Goal: Task Accomplishment & Management: Use online tool/utility

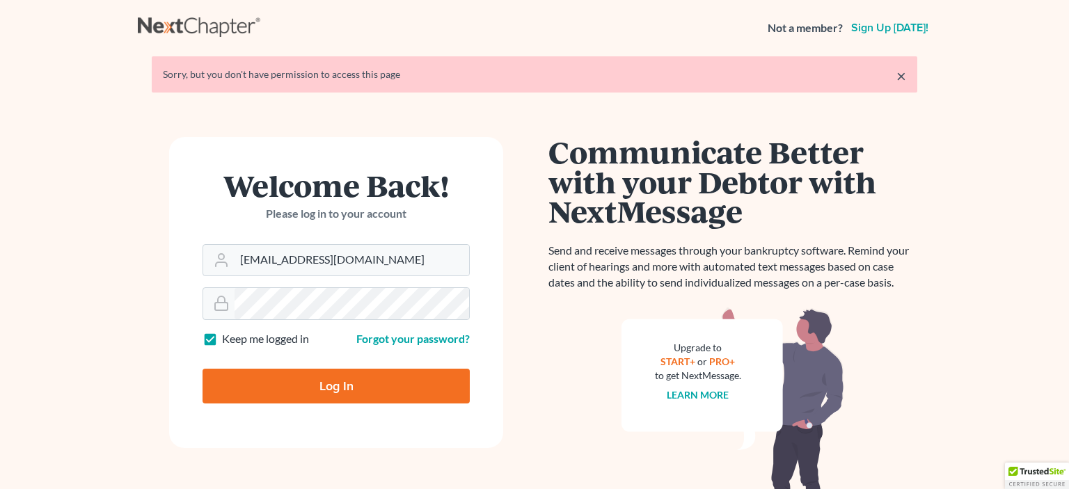
click at [328, 376] on input "Log In" at bounding box center [335, 386] width 267 height 35
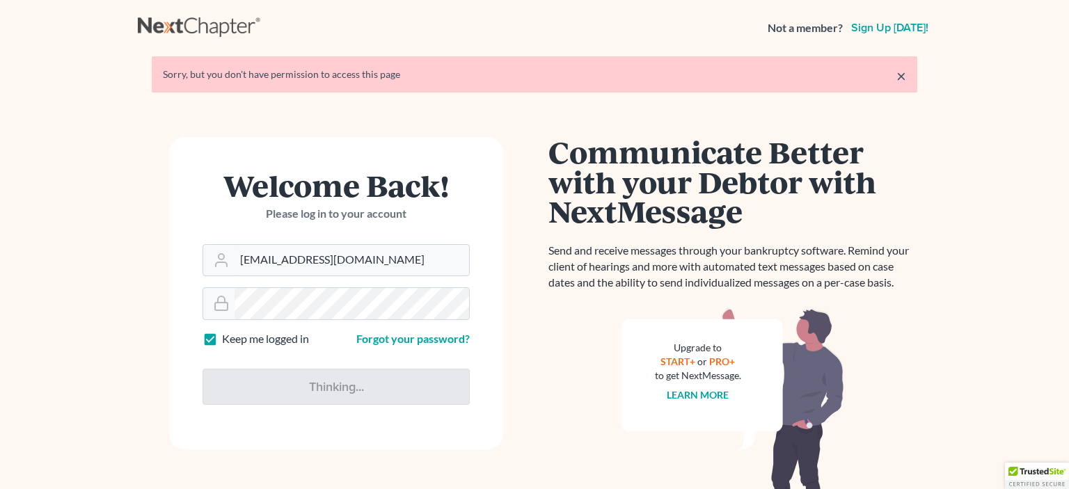
type input "Thinking..."
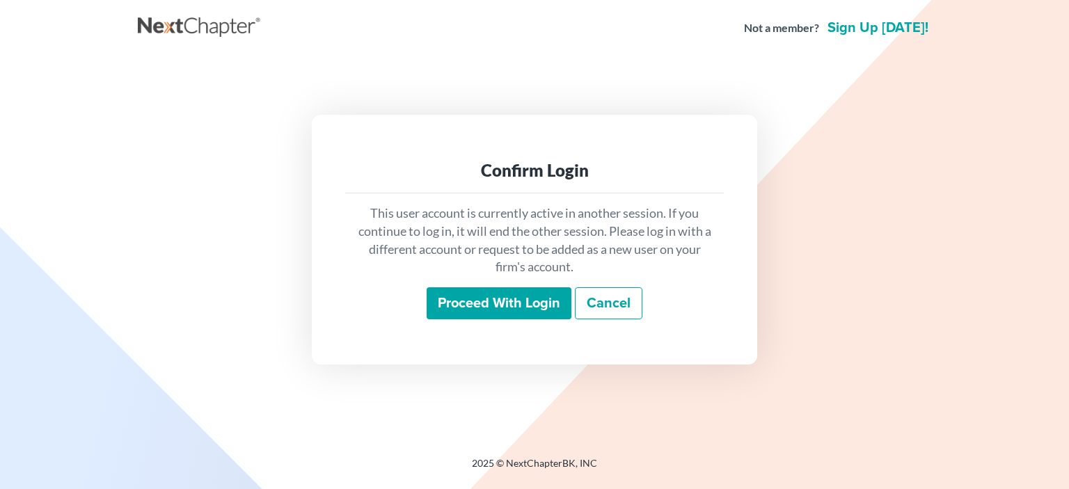
click at [474, 297] on input "Proceed with login" at bounding box center [498, 303] width 145 height 32
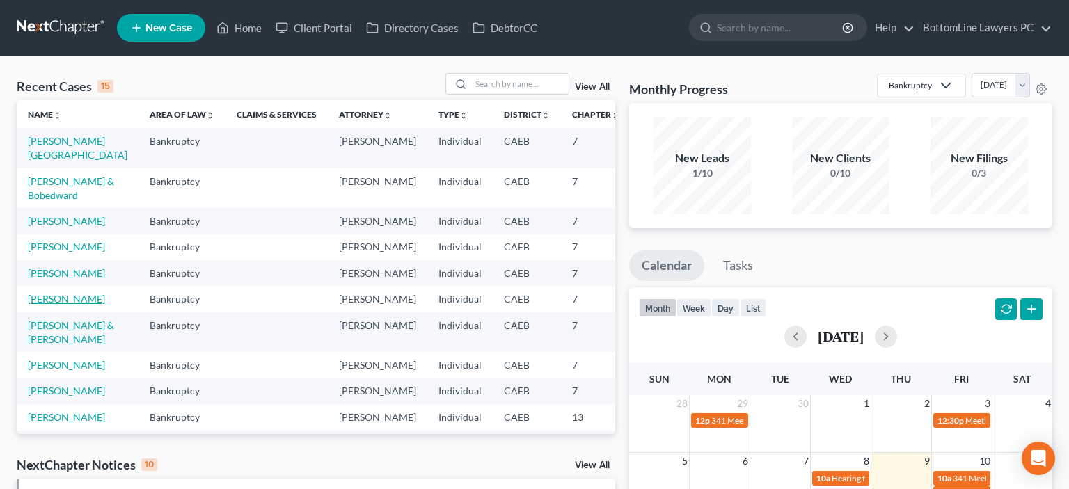
click at [50, 305] on link "[PERSON_NAME]" at bounding box center [66, 299] width 77 height 12
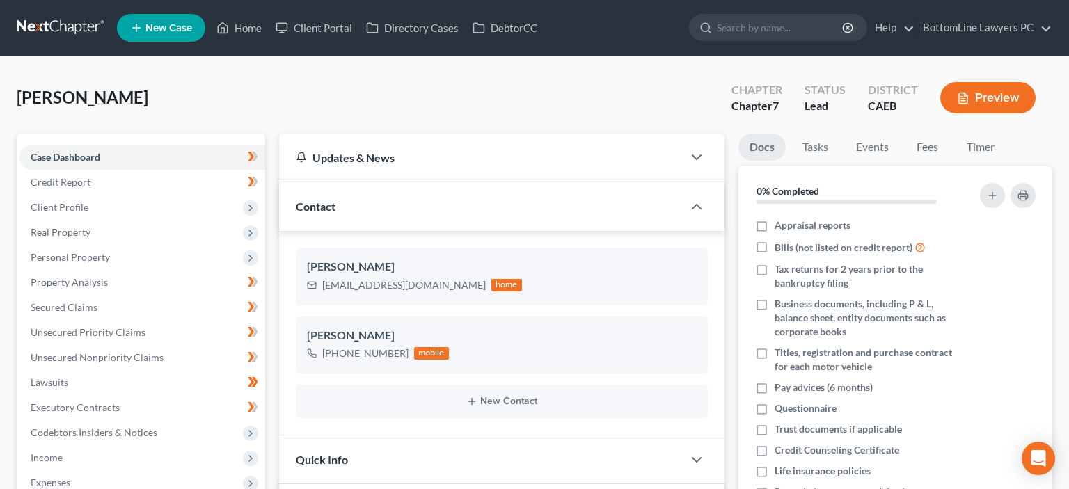
scroll to position [670, 0]
click at [94, 278] on span "Property Analysis" at bounding box center [69, 282] width 77 height 12
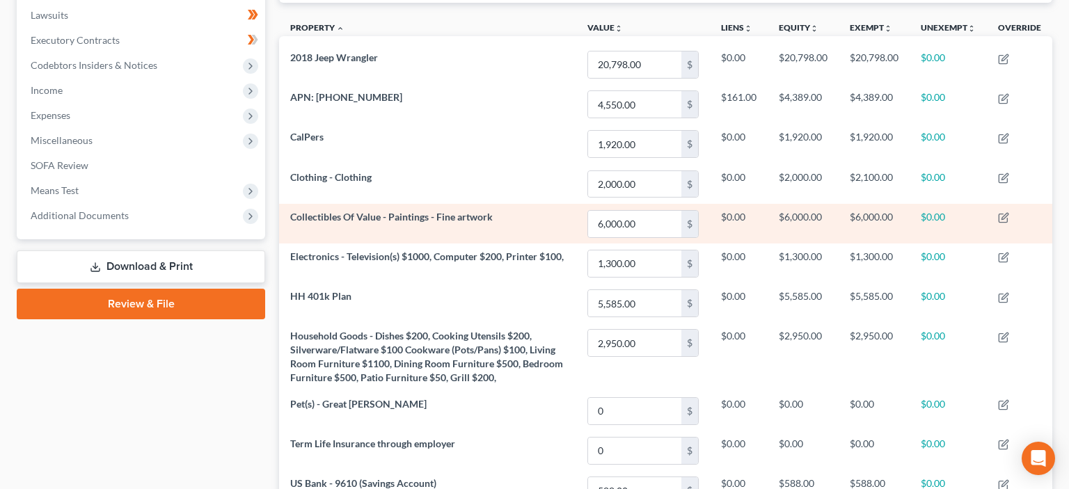
scroll to position [440, 0]
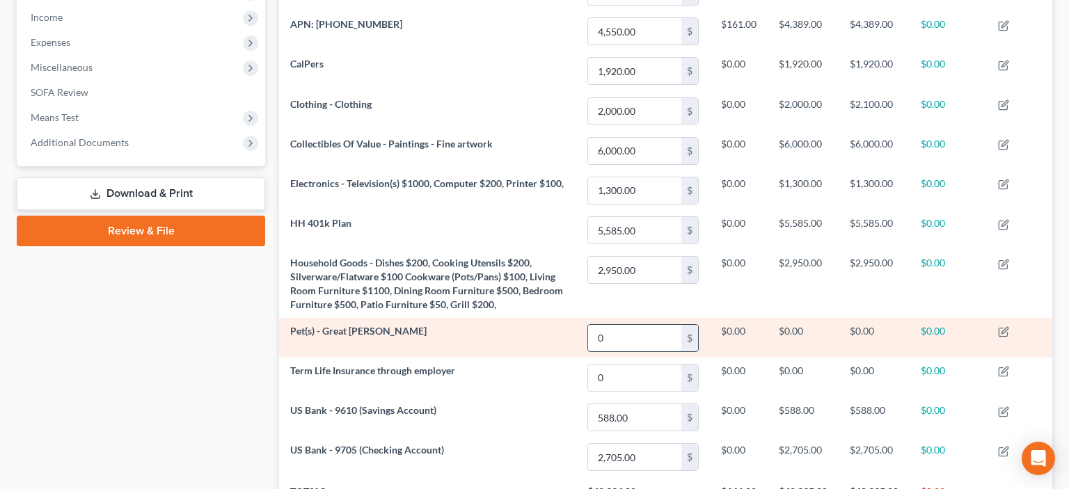
click at [611, 333] on input "0" at bounding box center [634, 338] width 93 height 26
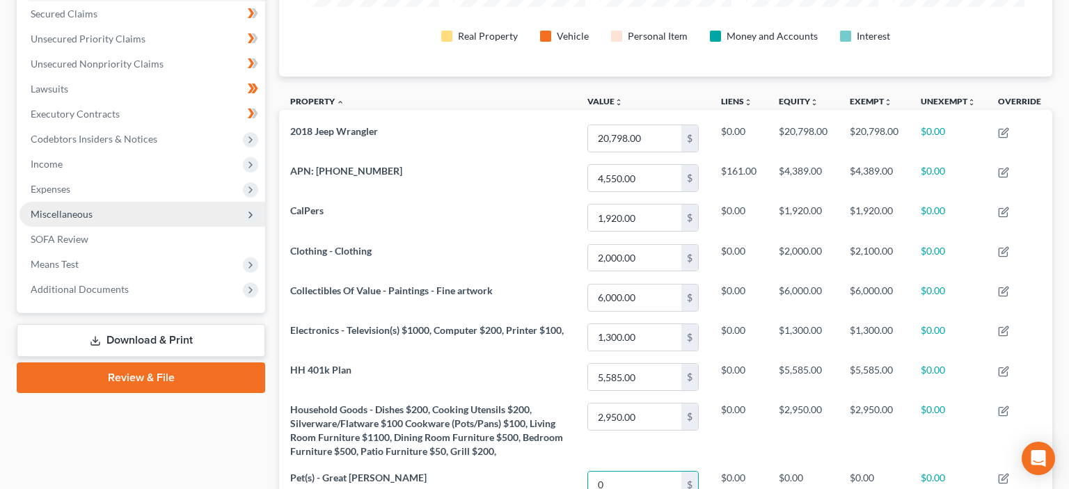
scroll to position [0, 0]
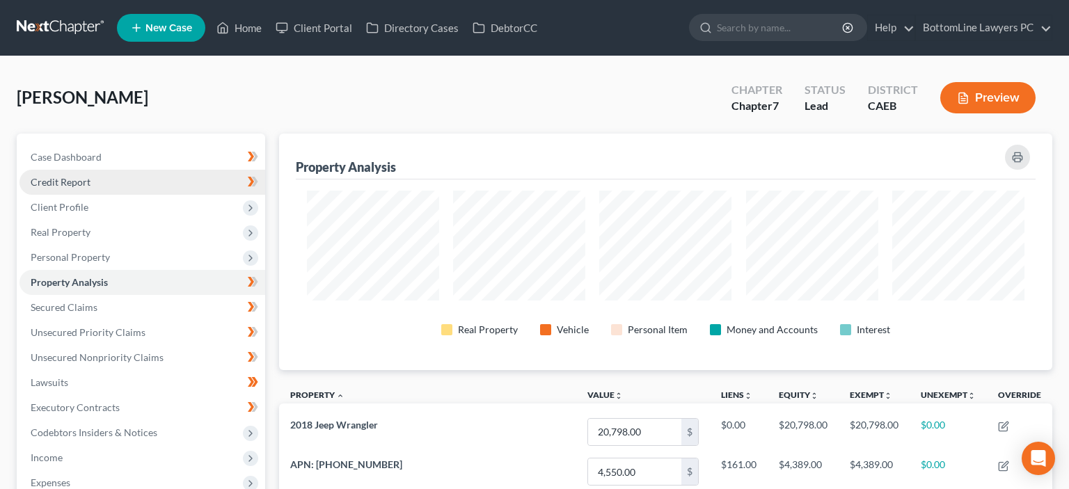
click at [82, 185] on span "Credit Report" at bounding box center [61, 182] width 60 height 12
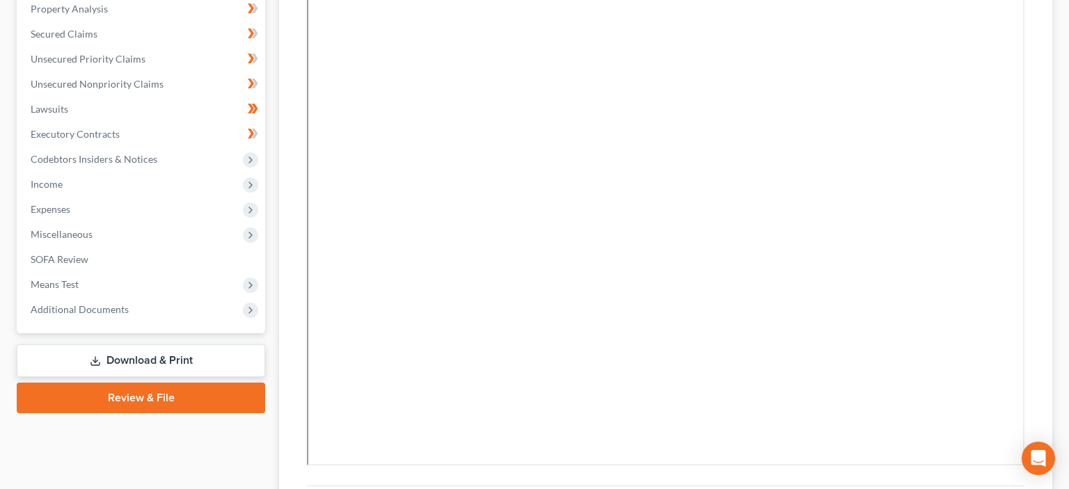
scroll to position [423, 0]
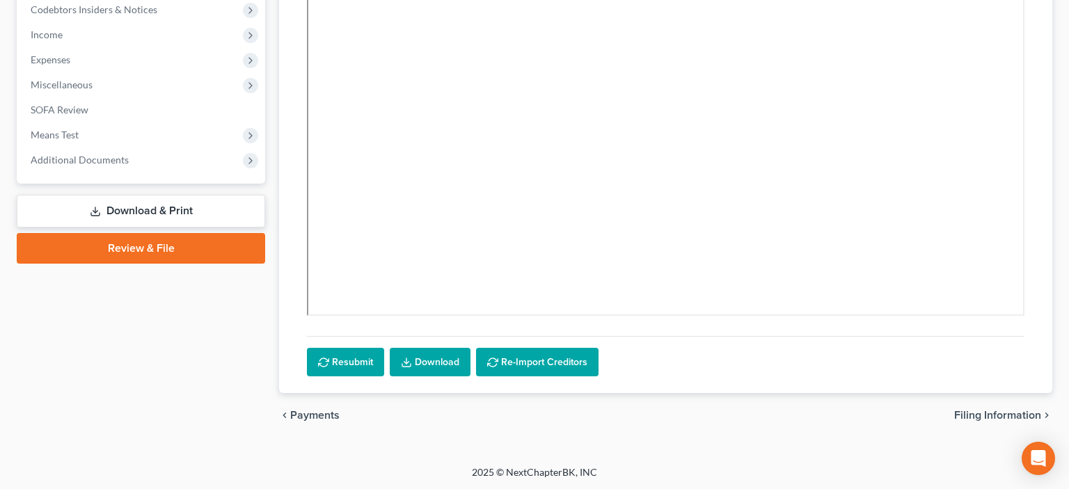
click at [152, 209] on link "Download & Print" at bounding box center [141, 211] width 248 height 33
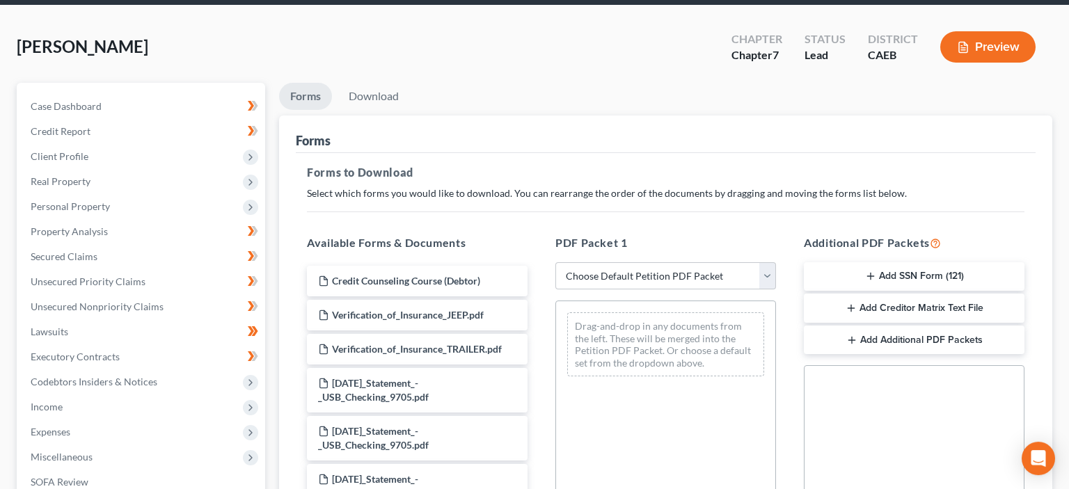
scroll to position [73, 0]
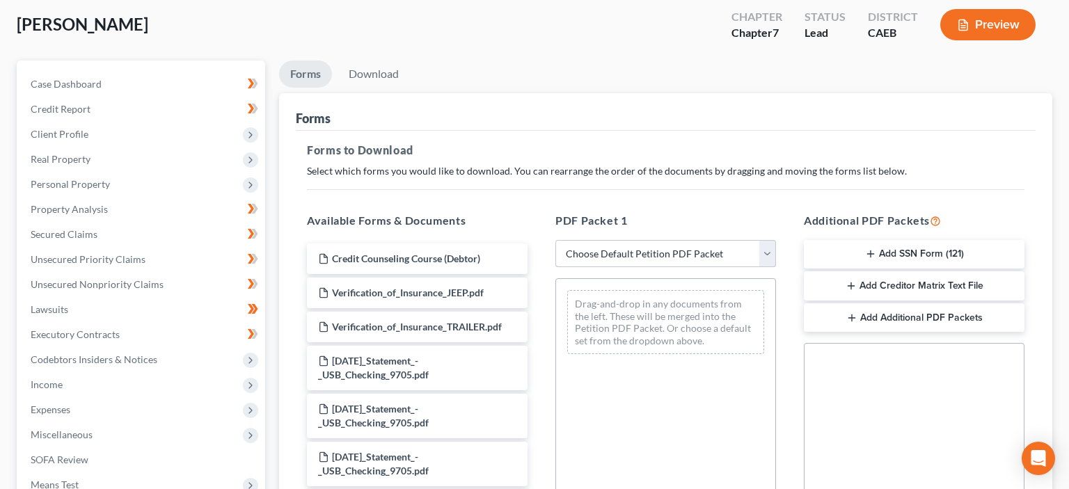
click at [555, 240] on select "Choose Default Petition PDF Packet Complete Bankruptcy Petition (all forms and …" at bounding box center [665, 254] width 221 height 28
select select "0"
click option "Complete Bankruptcy Petition (all forms and schedules)" at bounding box center [0, 0] width 0 height 0
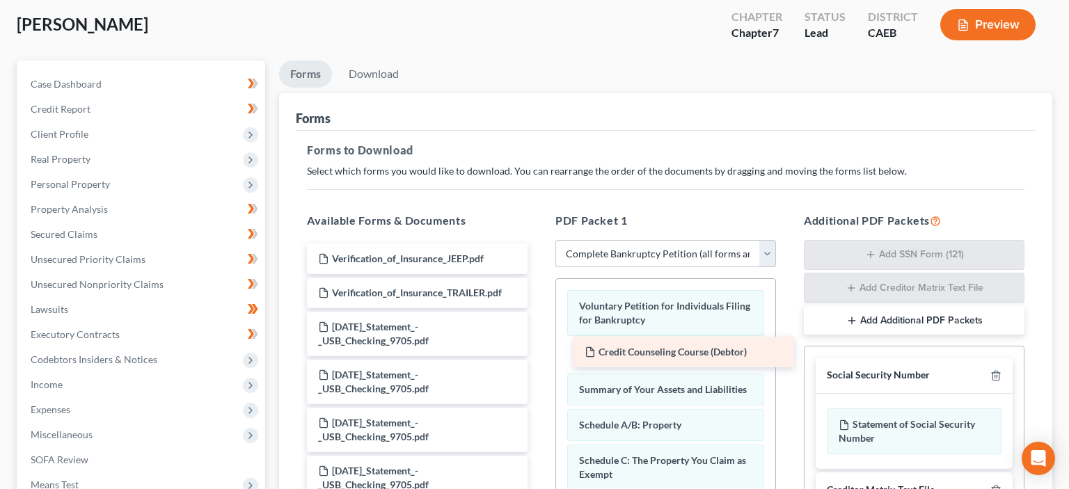
drag, startPoint x: 422, startPoint y: 257, endPoint x: 689, endPoint y: 352, distance: 282.7
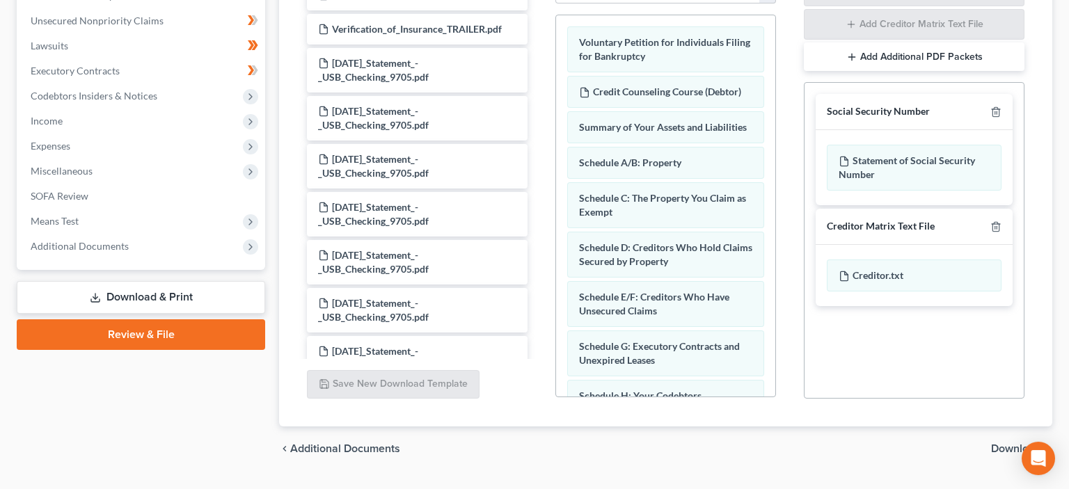
scroll to position [367, 0]
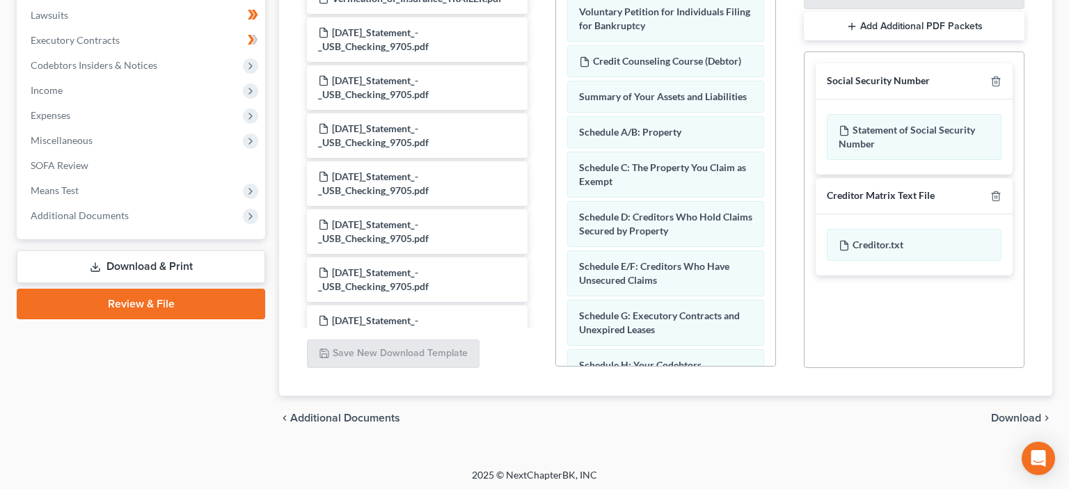
click at [1017, 415] on span "Download" at bounding box center [1016, 418] width 50 height 11
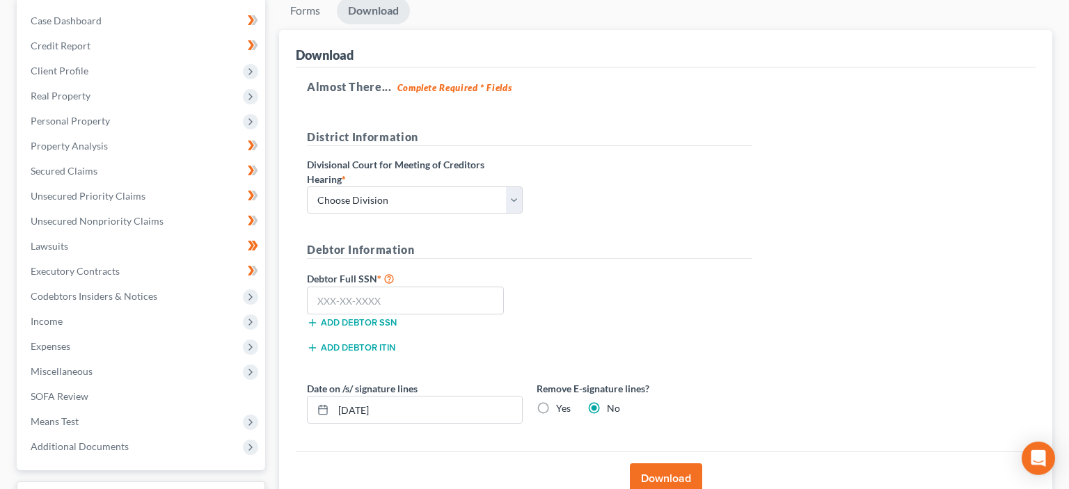
scroll to position [102, 0]
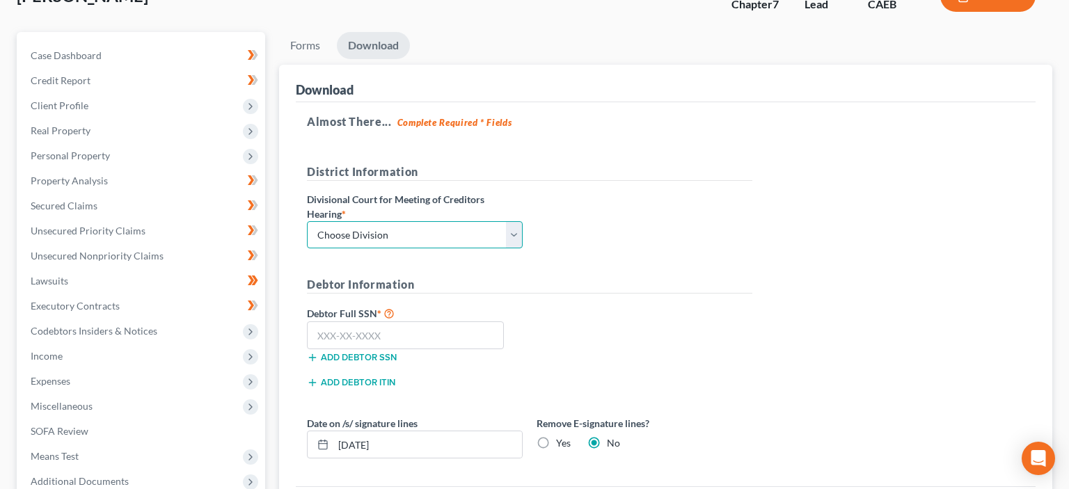
click at [307, 221] on select "Choose Division Fresno Modesto Sacramento" at bounding box center [415, 235] width 216 height 28
select select "2"
click option "Sacramento" at bounding box center [0, 0] width 0 height 0
click at [337, 333] on input "text" at bounding box center [405, 335] width 197 height 28
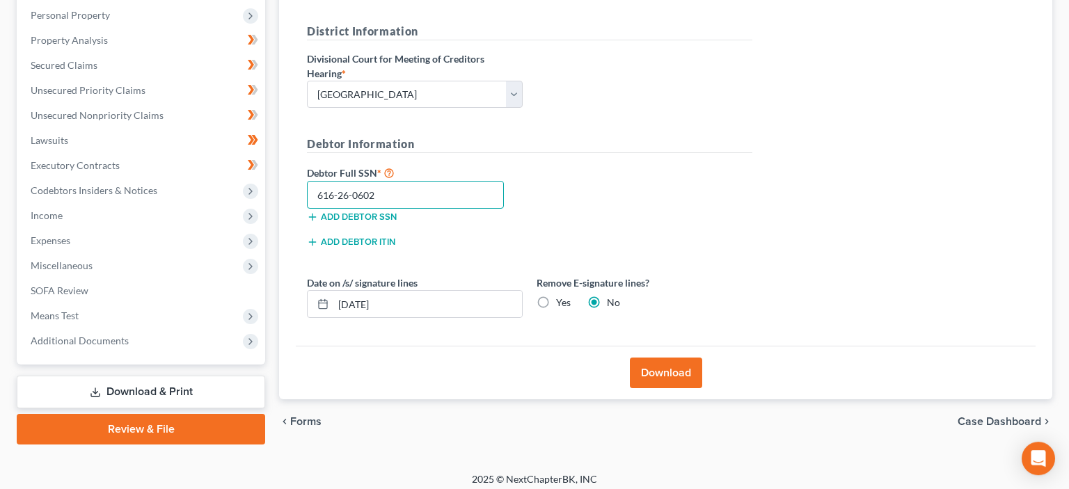
scroll to position [248, 0]
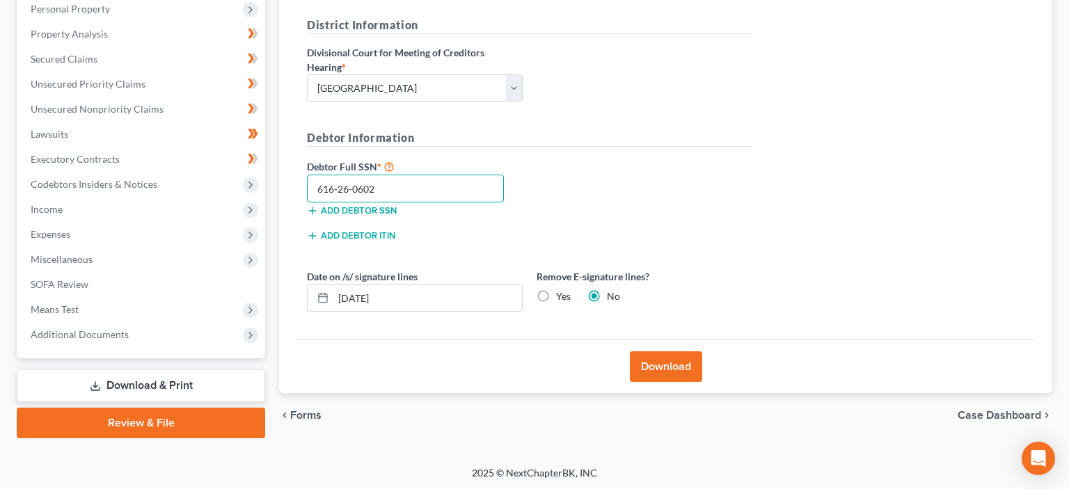
type input "616-26-0602"
click at [556, 294] on label "Yes" at bounding box center [563, 296] width 15 height 14
click at [561, 294] on input "Yes" at bounding box center [565, 293] width 9 height 9
radio input "true"
radio input "false"
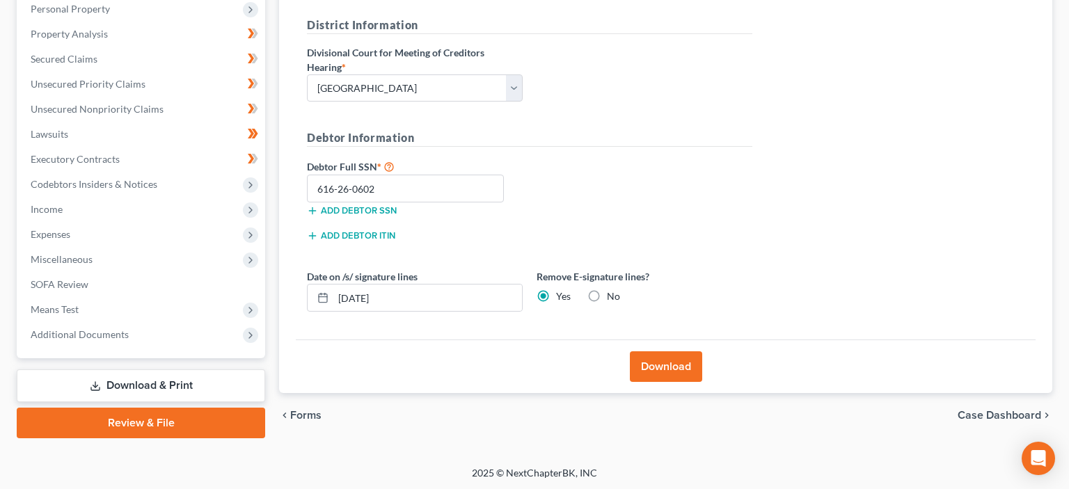
click at [680, 359] on button "Download" at bounding box center [666, 366] width 72 height 31
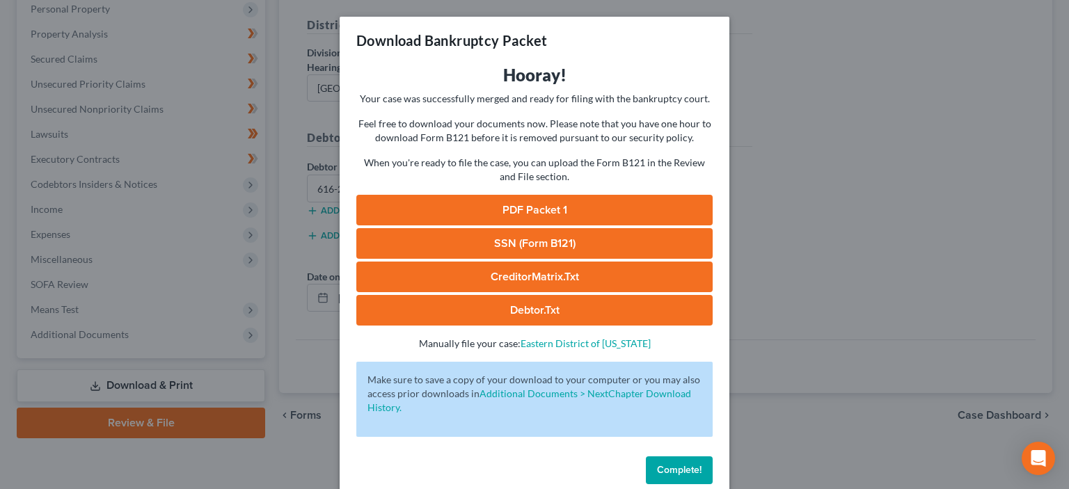
click at [548, 213] on link "PDF Packet 1" at bounding box center [534, 210] width 356 height 31
click at [554, 237] on link "SSN (Form B121)" at bounding box center [534, 243] width 356 height 31
click at [657, 469] on span "Complete!" at bounding box center [679, 470] width 45 height 12
